Goal: Transaction & Acquisition: Subscribe to service/newsletter

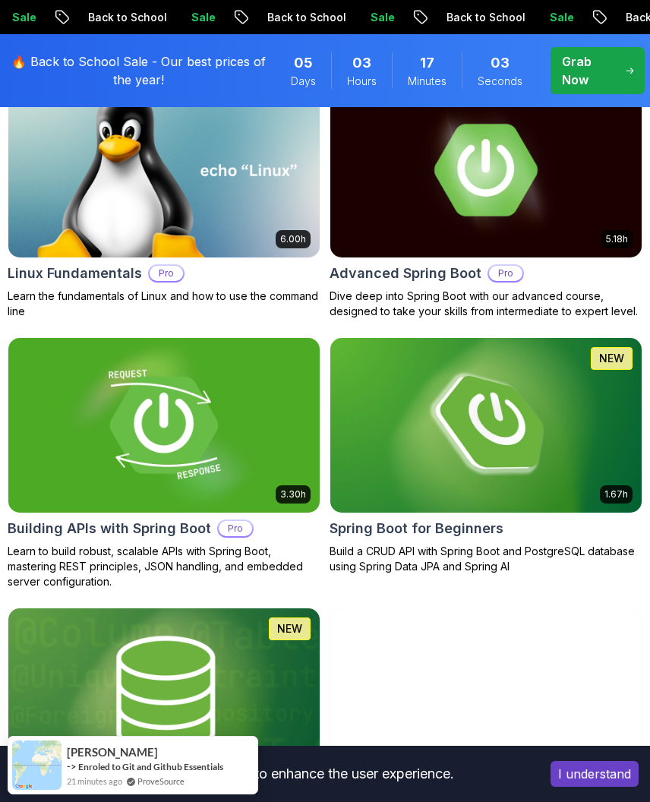
scroll to position [729, 0]
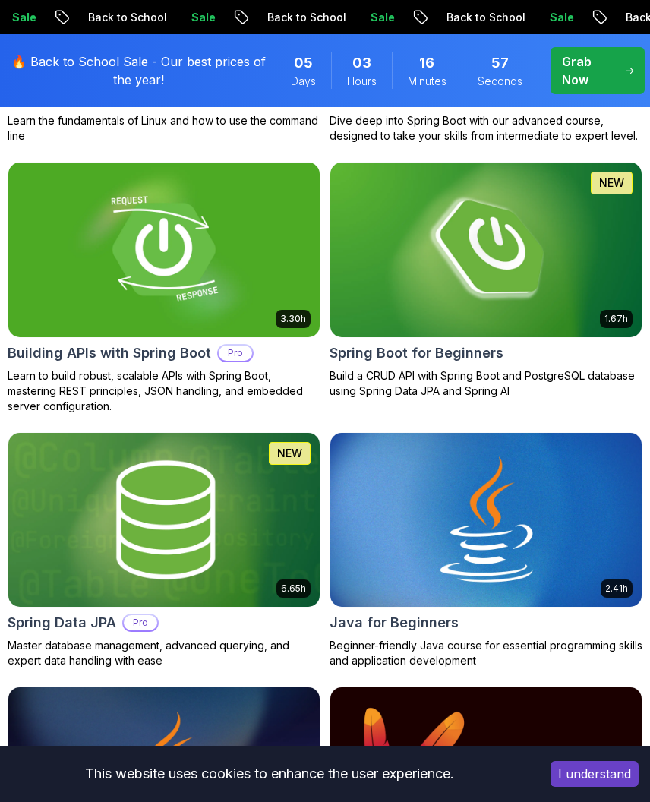
click at [475, 312] on img at bounding box center [485, 250] width 311 height 175
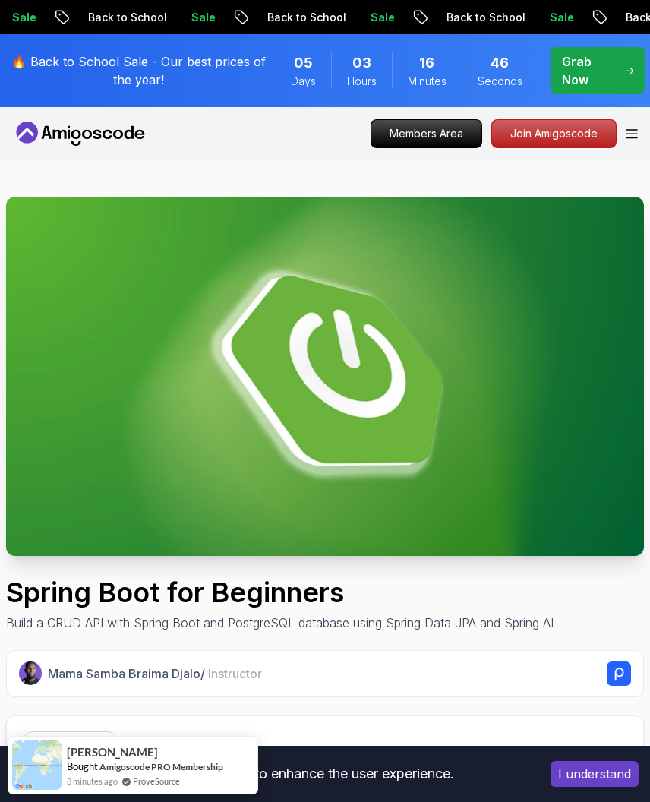
click at [585, 62] on p "Grab Now" at bounding box center [588, 70] width 52 height 36
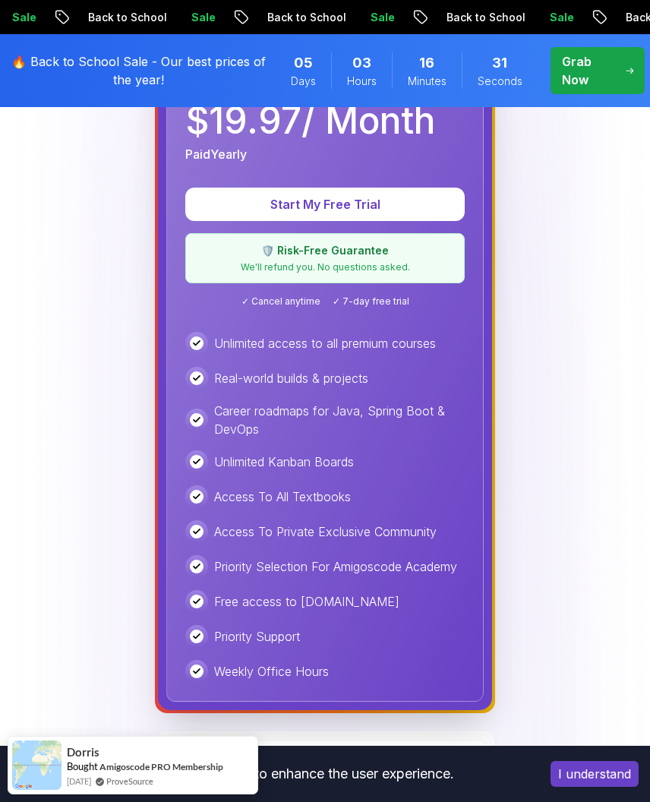
scroll to position [273, 0]
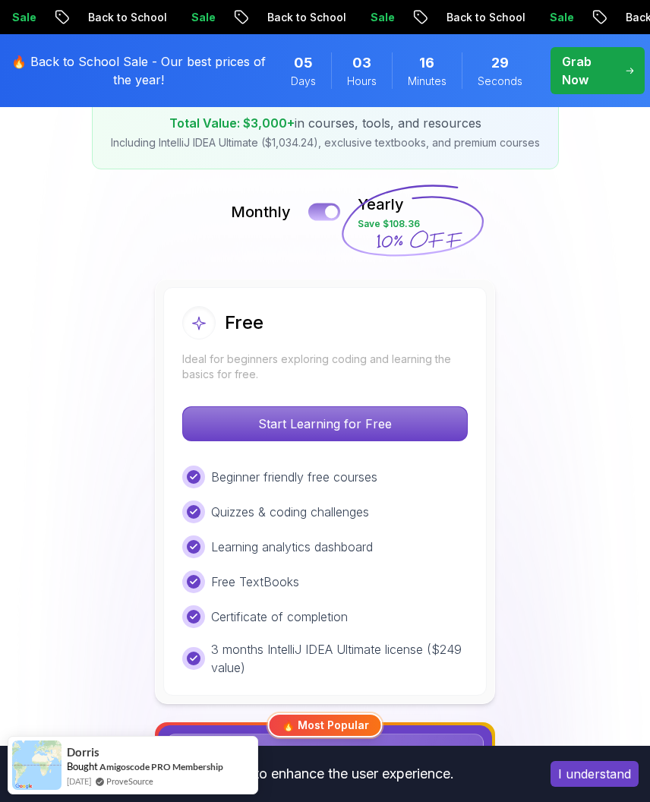
click at [315, 209] on button at bounding box center [324, 211] width 32 height 17
click at [312, 211] on button at bounding box center [324, 211] width 32 height 17
click at [335, 211] on div at bounding box center [331, 212] width 13 height 13
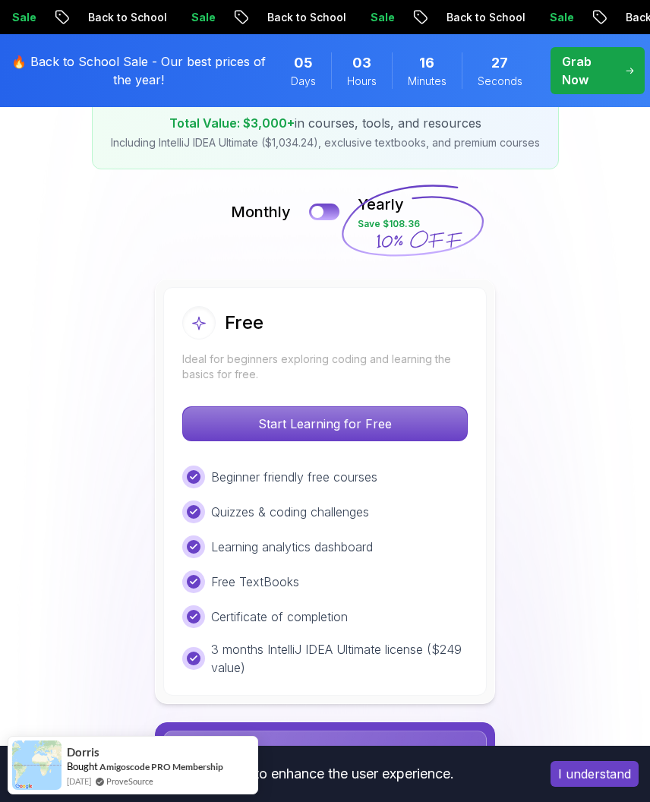
drag, startPoint x: 299, startPoint y: 207, endPoint x: 269, endPoint y: 204, distance: 30.5
click at [269, 204] on div "Monthly Yearly Save $108.36" at bounding box center [325, 212] width 635 height 36
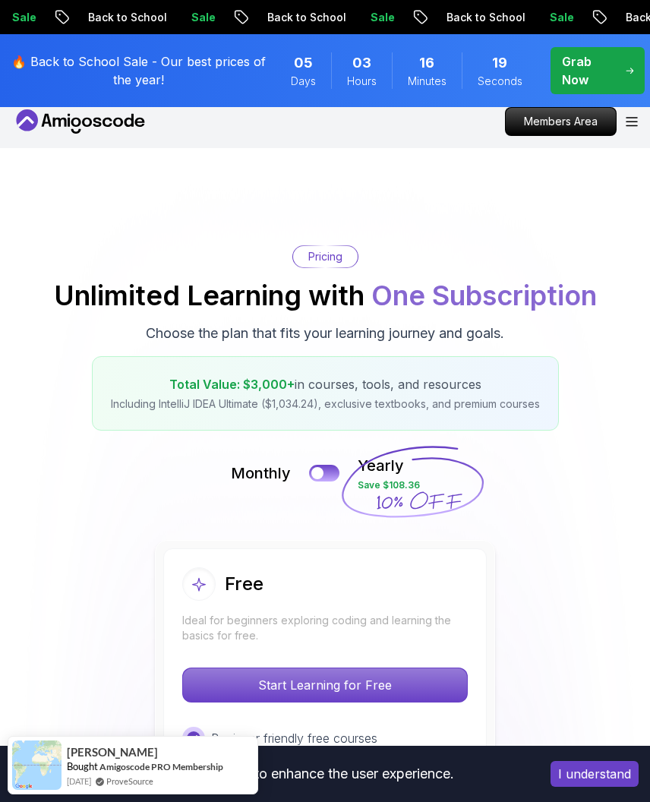
scroll to position [0, 0]
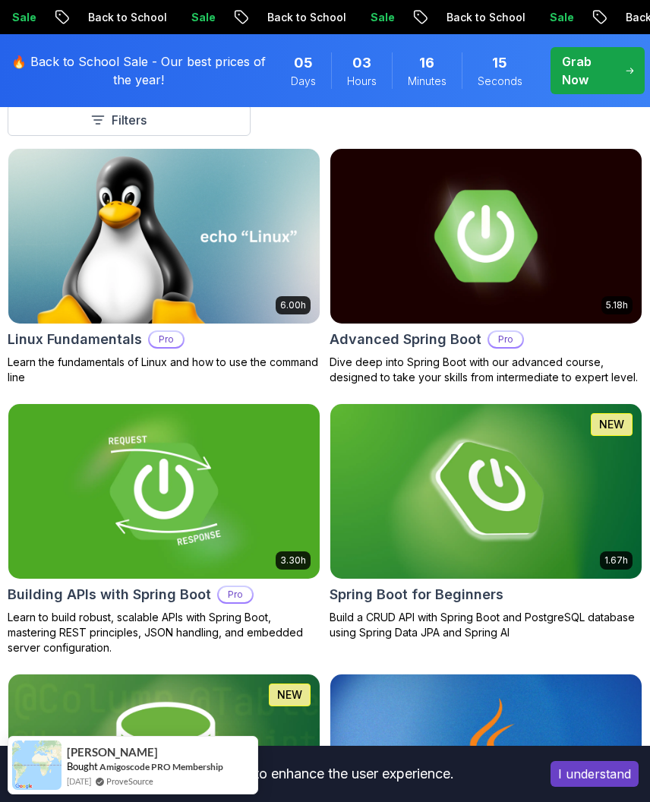
scroll to position [182, 0]
